Goal: Information Seeking & Learning: Find specific fact

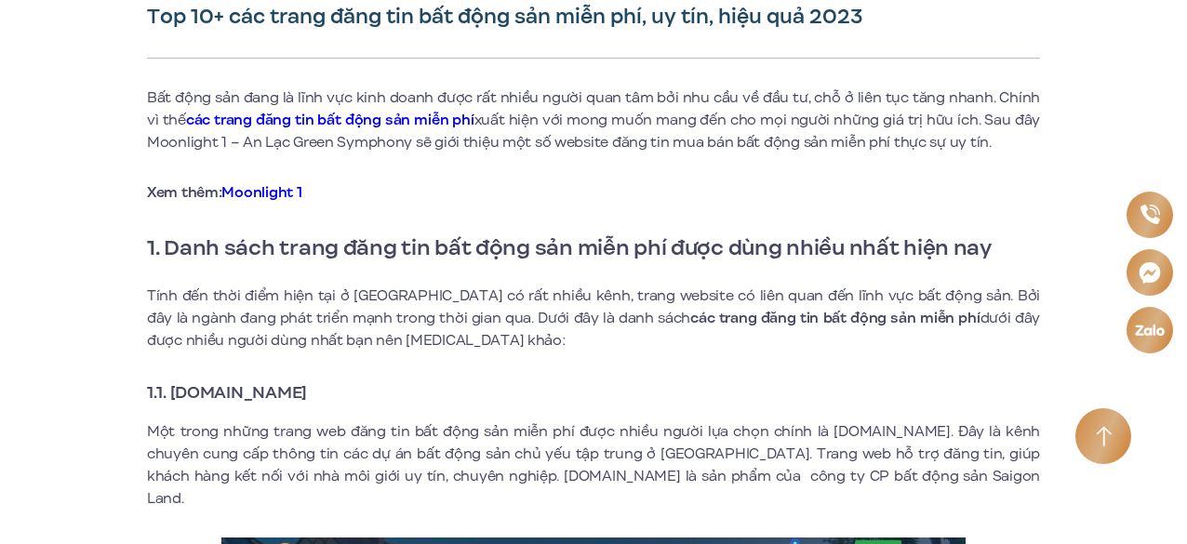
scroll to position [651, 0]
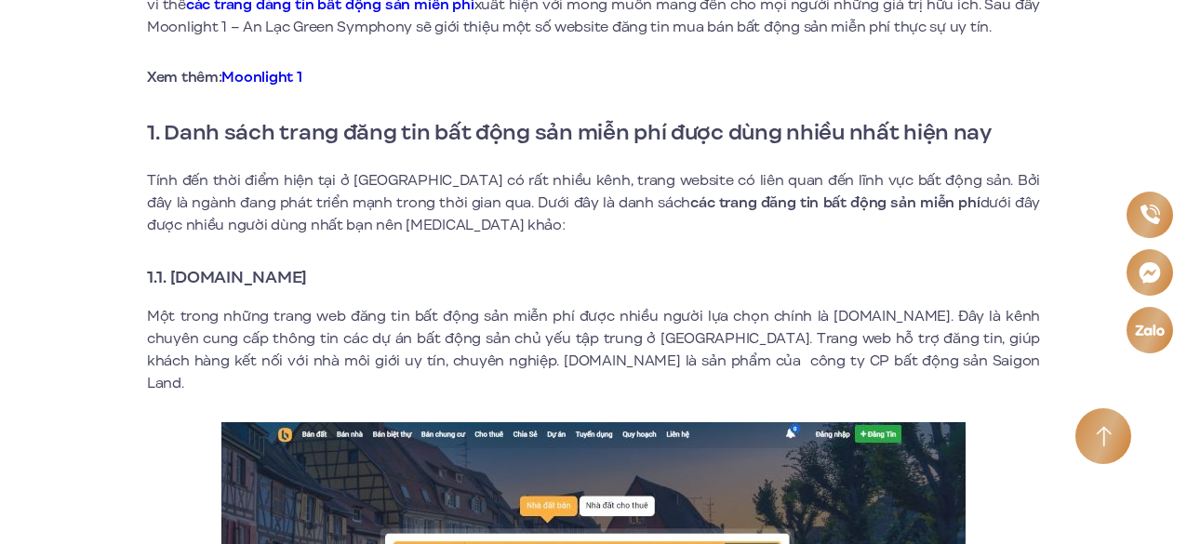
drag, startPoint x: 173, startPoint y: 274, endPoint x: 381, endPoint y: 282, distance: 208.5
click at [381, 282] on h3 "1.1. [DOMAIN_NAME]" at bounding box center [593, 277] width 893 height 26
copy strong "[DOMAIN_NAME]"
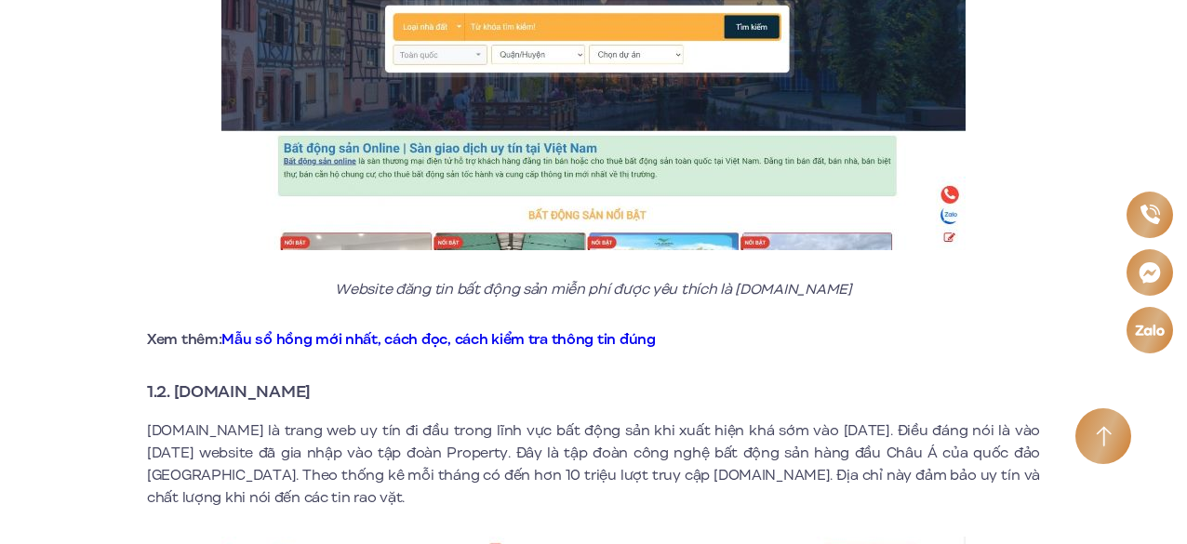
scroll to position [1209, 0]
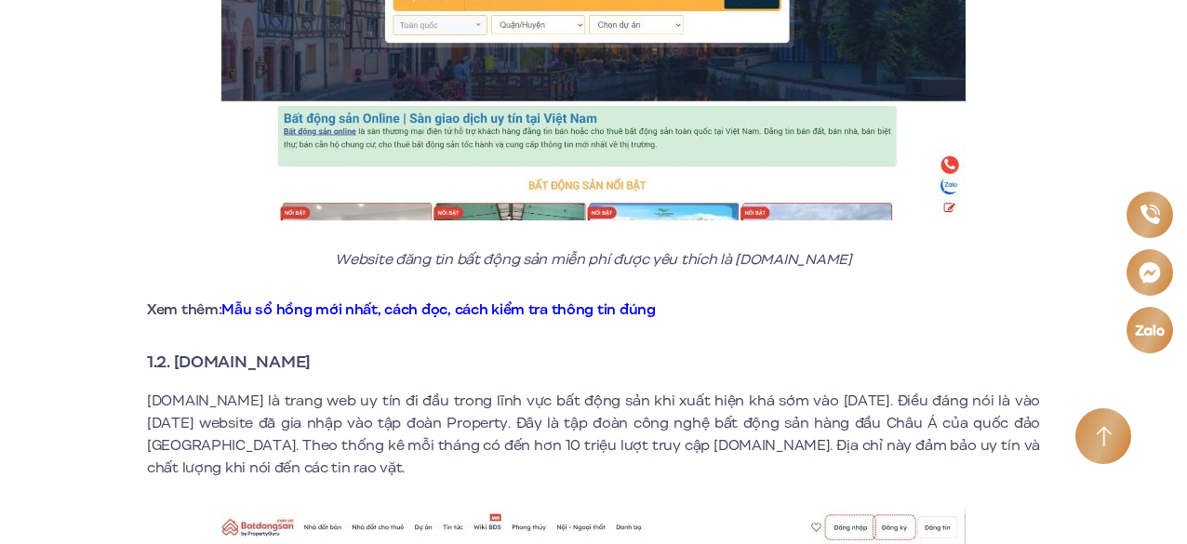
drag, startPoint x: 174, startPoint y: 340, endPoint x: 365, endPoint y: 350, distance: 190.9
click at [365, 350] on h3 "1.2. [DOMAIN_NAME]" at bounding box center [593, 362] width 893 height 26
copy strong "[DOMAIN_NAME]"
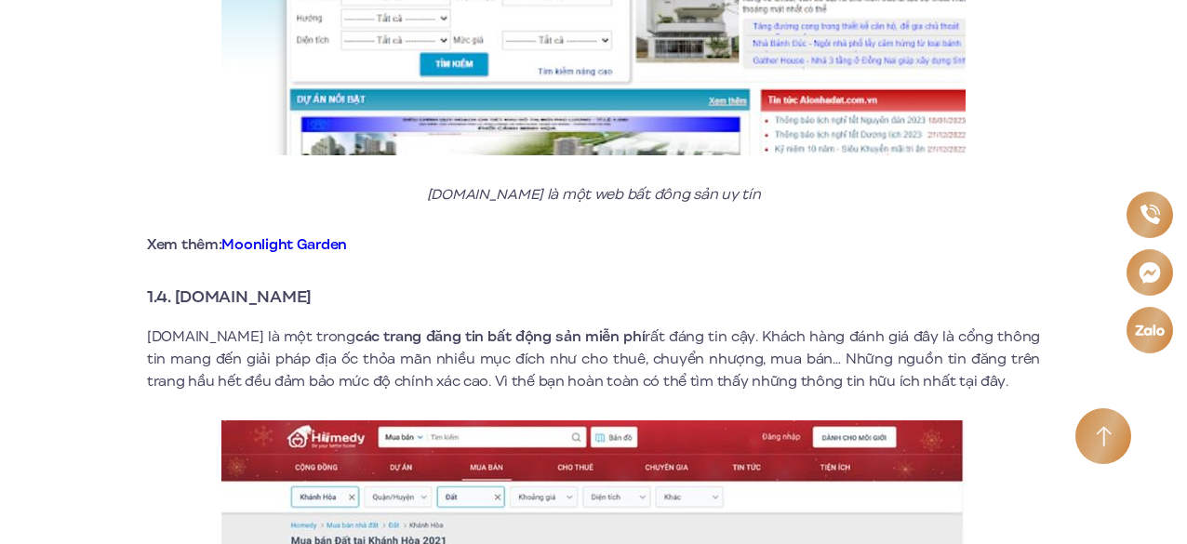
scroll to position [2698, 0]
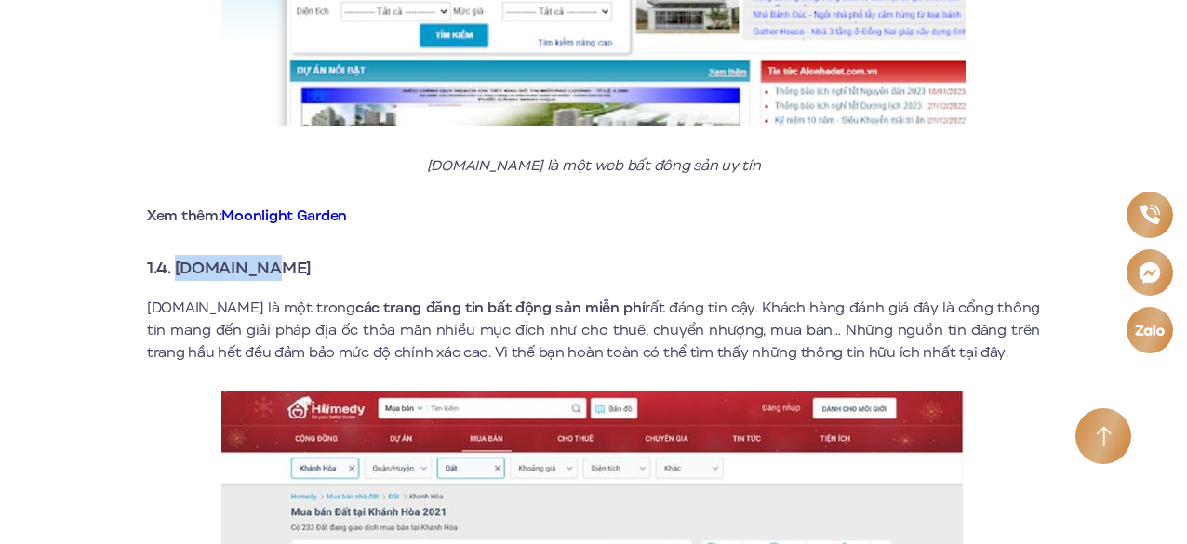
drag, startPoint x: 176, startPoint y: 245, endPoint x: 281, endPoint y: 248, distance: 105.2
click at [281, 256] on strong "1.4. [DOMAIN_NAME]" at bounding box center [229, 268] width 165 height 24
copy strong "[DOMAIN_NAME]"
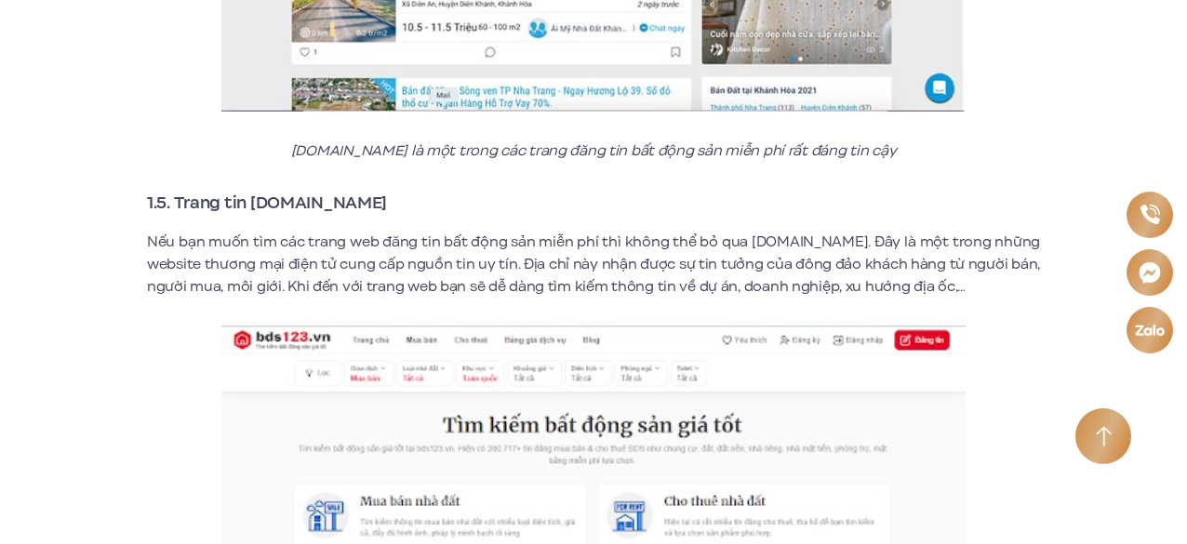
scroll to position [3349, 0]
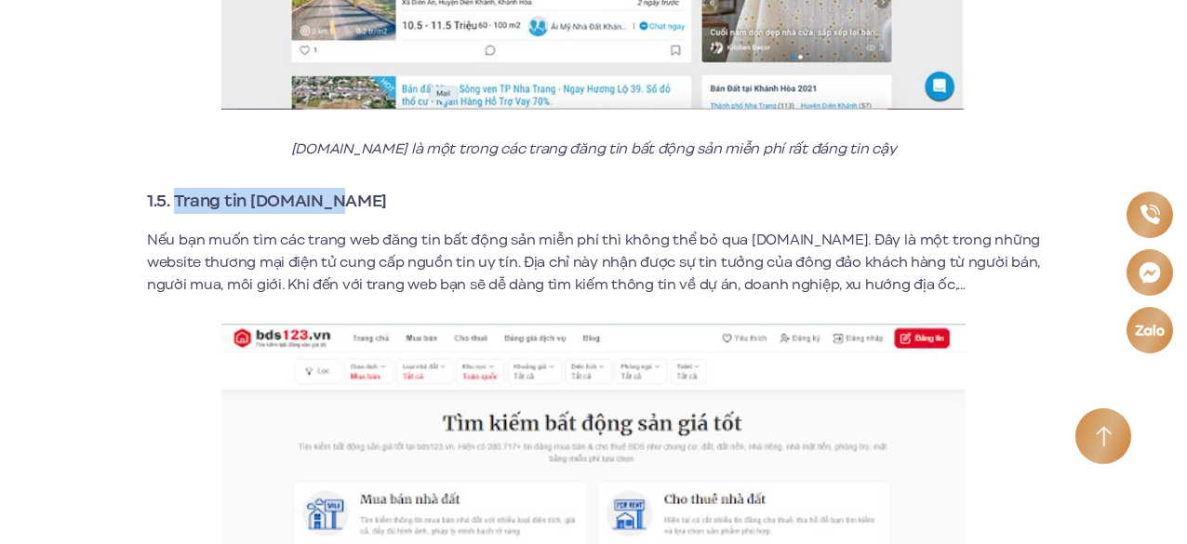
drag, startPoint x: 335, startPoint y: 183, endPoint x: 180, endPoint y: 181, distance: 154.4
click at [177, 188] on h3 "1.5. Trang tin [DOMAIN_NAME]" at bounding box center [593, 201] width 893 height 26
copy strong "Trang tin [DOMAIN_NAME]"
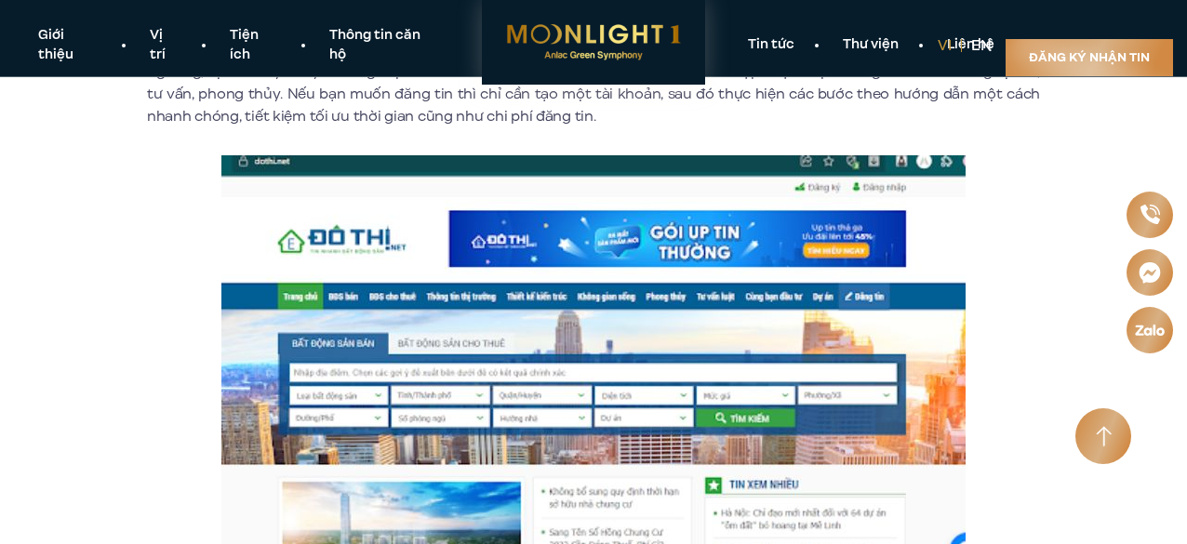
scroll to position [4559, 0]
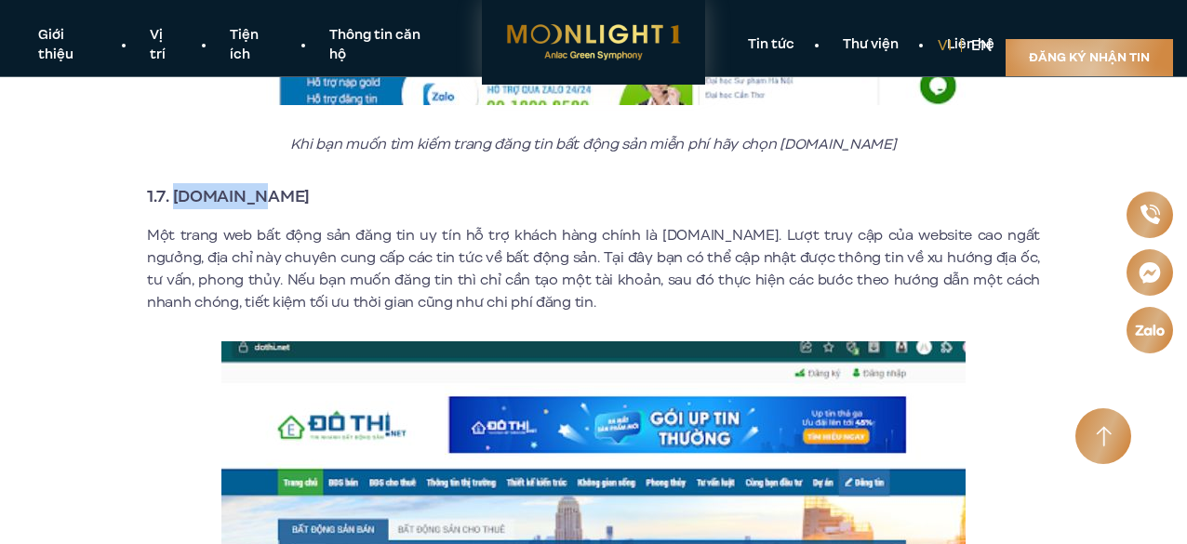
drag, startPoint x: 247, startPoint y: 177, endPoint x: 175, endPoint y: 172, distance: 72.7
click at [175, 184] on strong "1.7. [DOMAIN_NAME]" at bounding box center [228, 196] width 163 height 24
copy strong "[DOMAIN_NAME]"
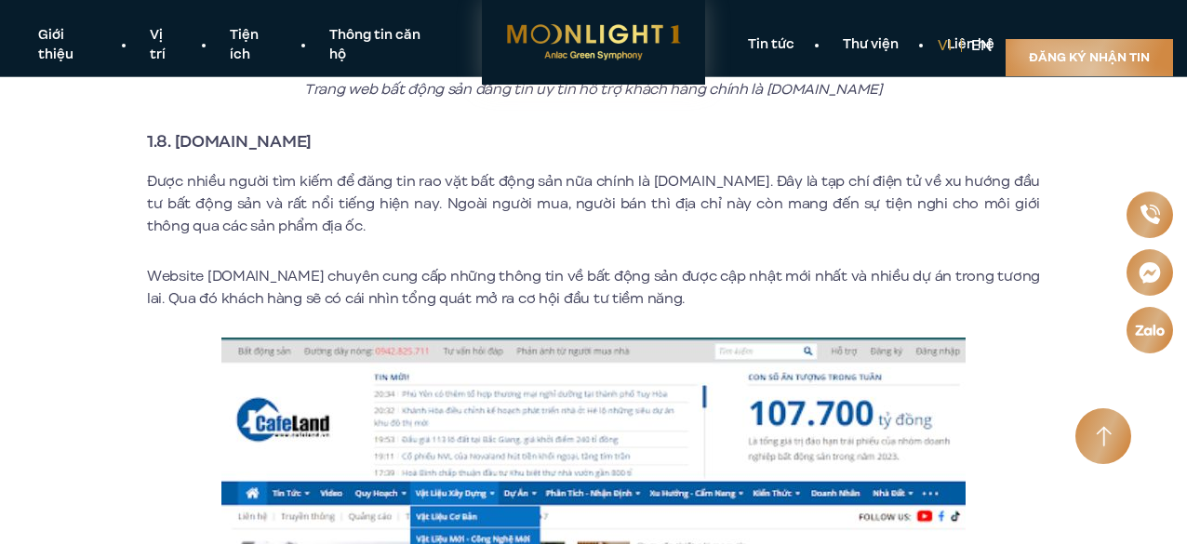
scroll to position [5210, 0]
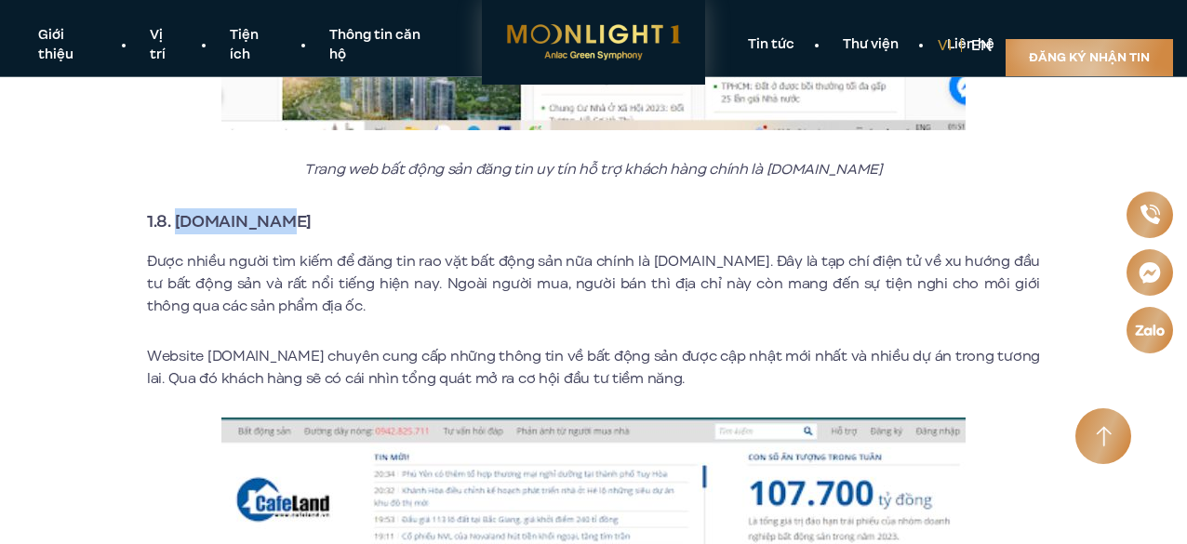
drag, startPoint x: 179, startPoint y: 200, endPoint x: 270, endPoint y: 204, distance: 91.2
click at [270, 209] on strong "1.8. [DOMAIN_NAME]" at bounding box center [229, 221] width 165 height 24
copy strong "[DOMAIN_NAME]"
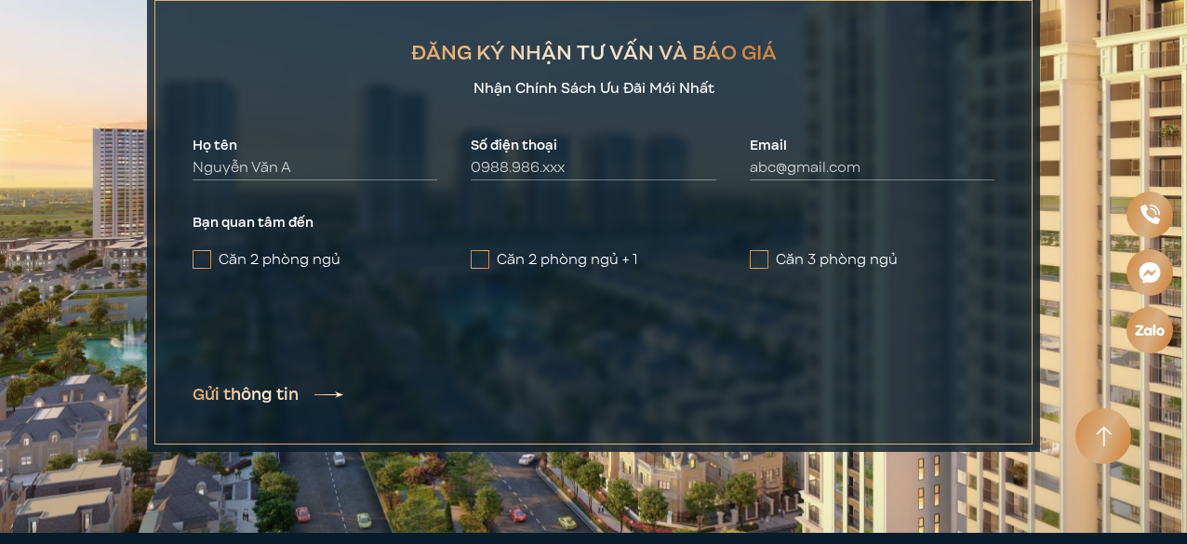
scroll to position [9954, 0]
